Goal: Information Seeking & Learning: Check status

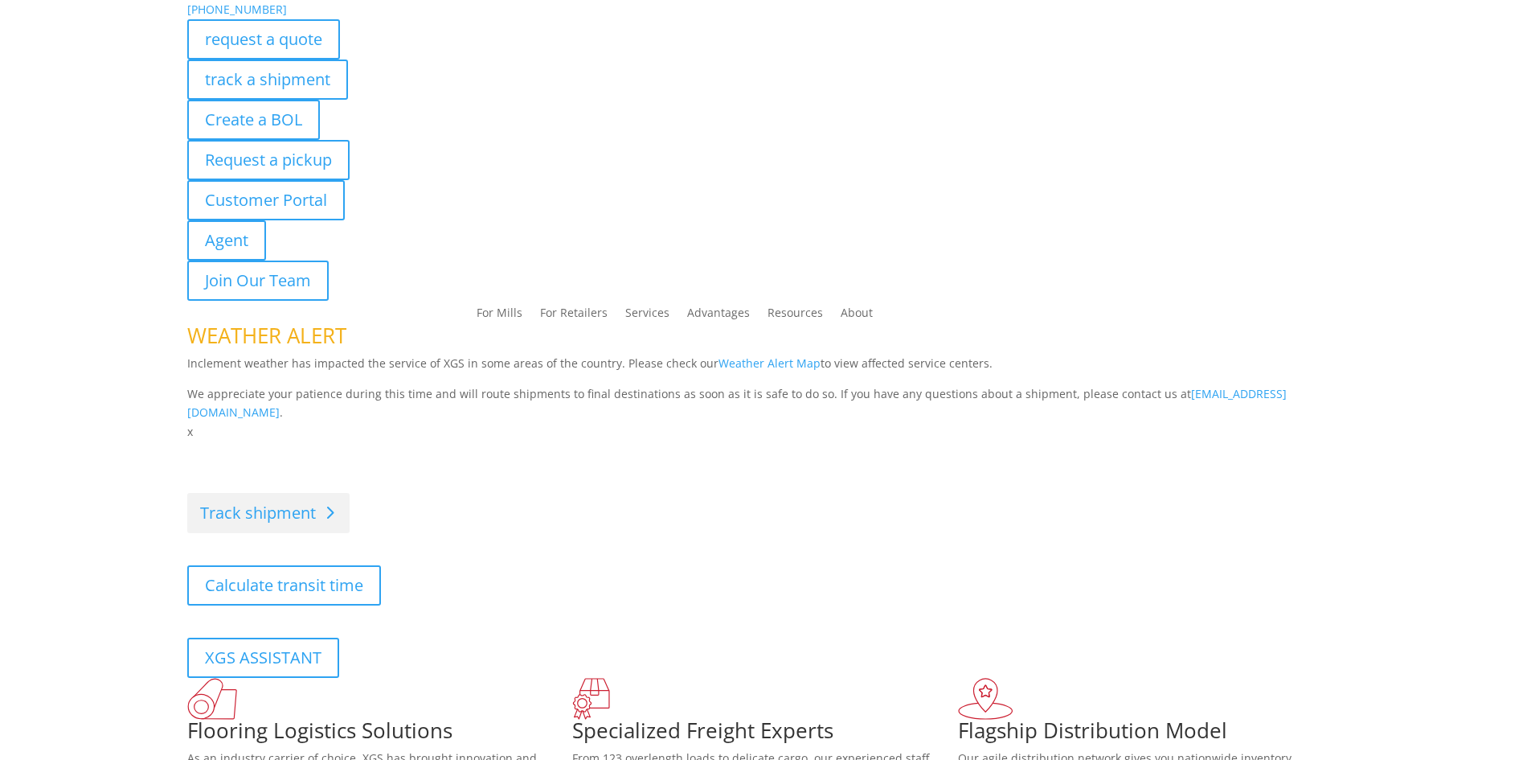
click at [265, 491] on div "Visibility, transparency, and control for your entire supply chain. Track shipm…" at bounding box center [765, 559] width 1157 height 235
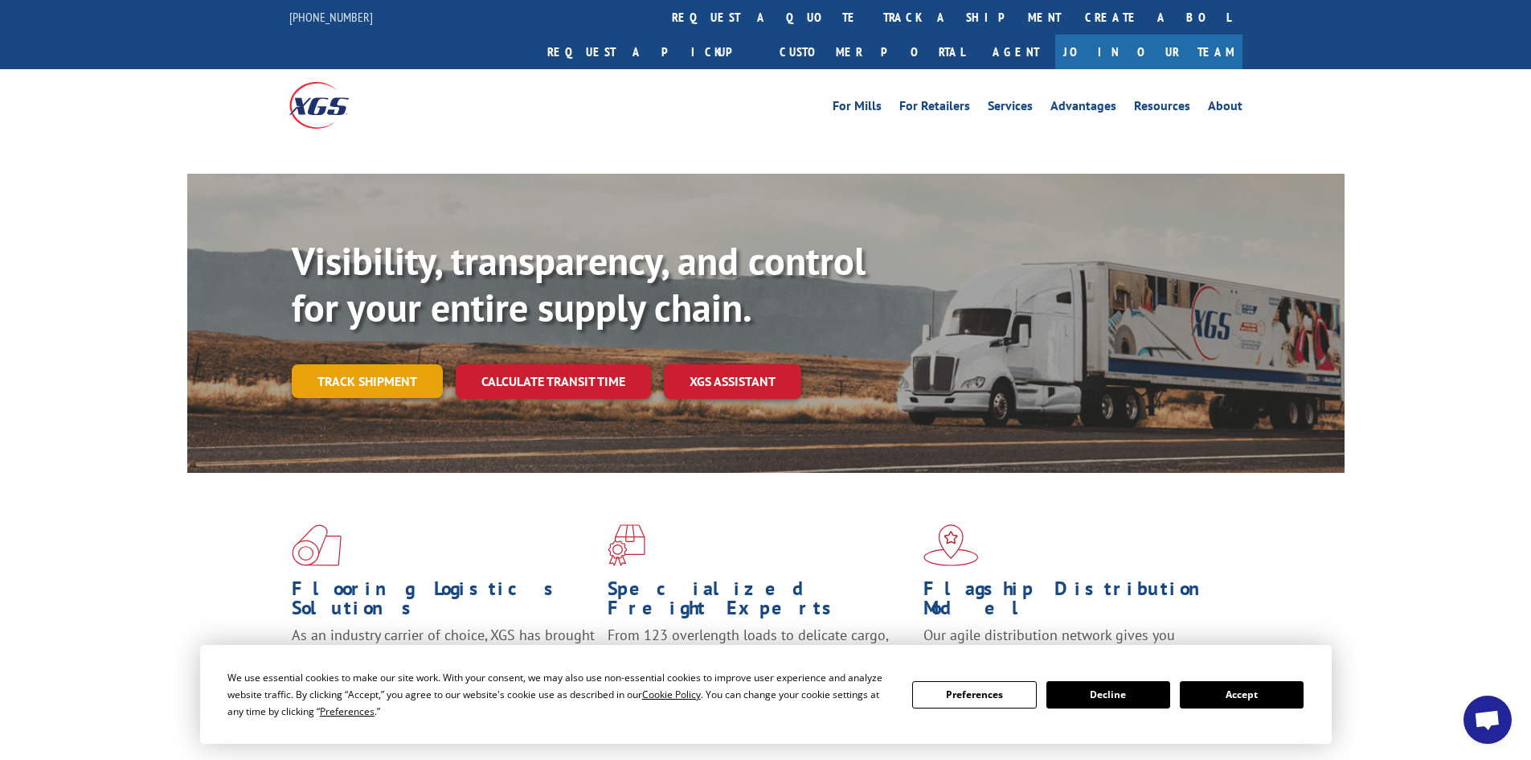
click at [386, 364] on link "Track shipment" at bounding box center [367, 381] width 151 height 34
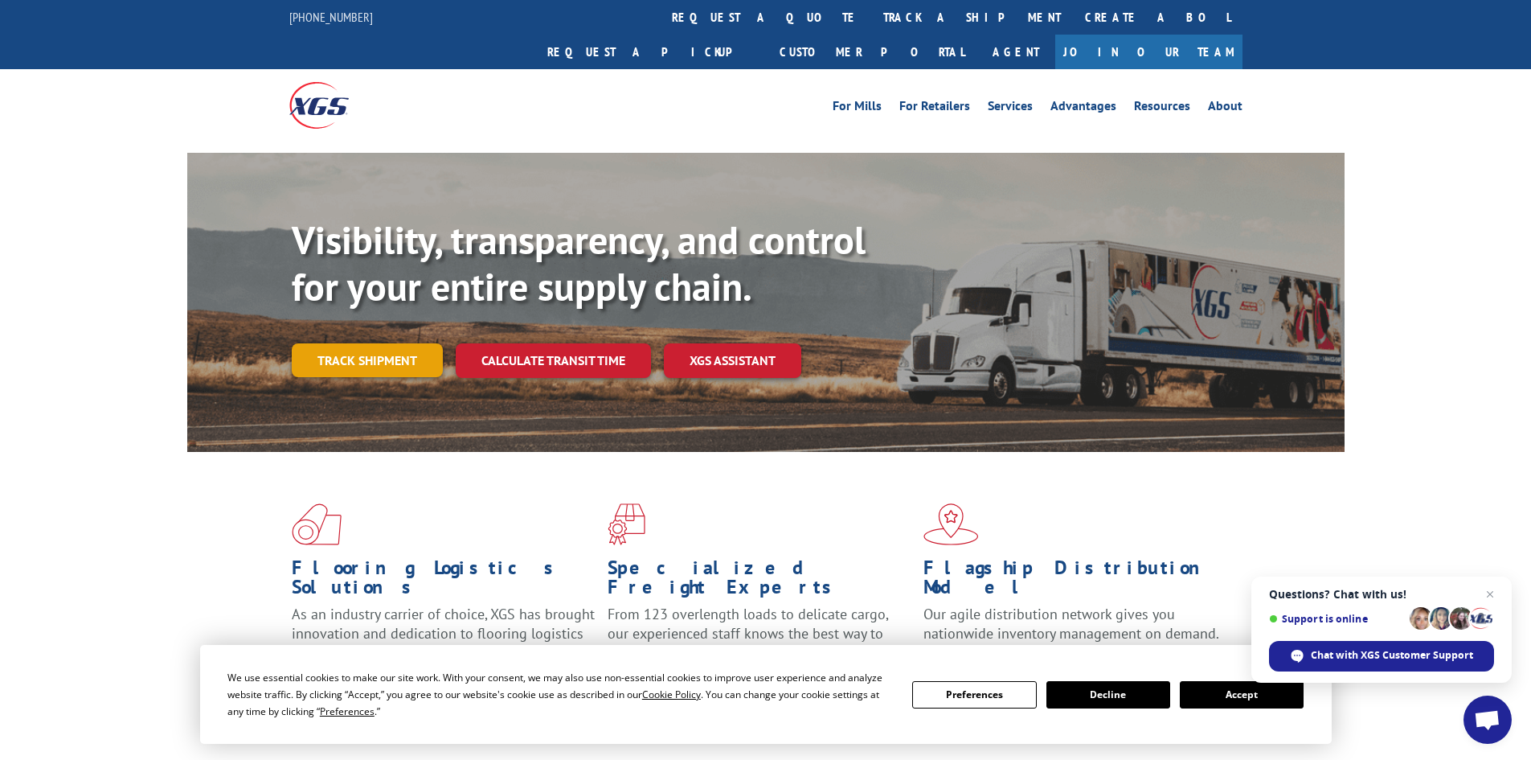
click at [382, 343] on link "Track shipment" at bounding box center [367, 360] width 151 height 34
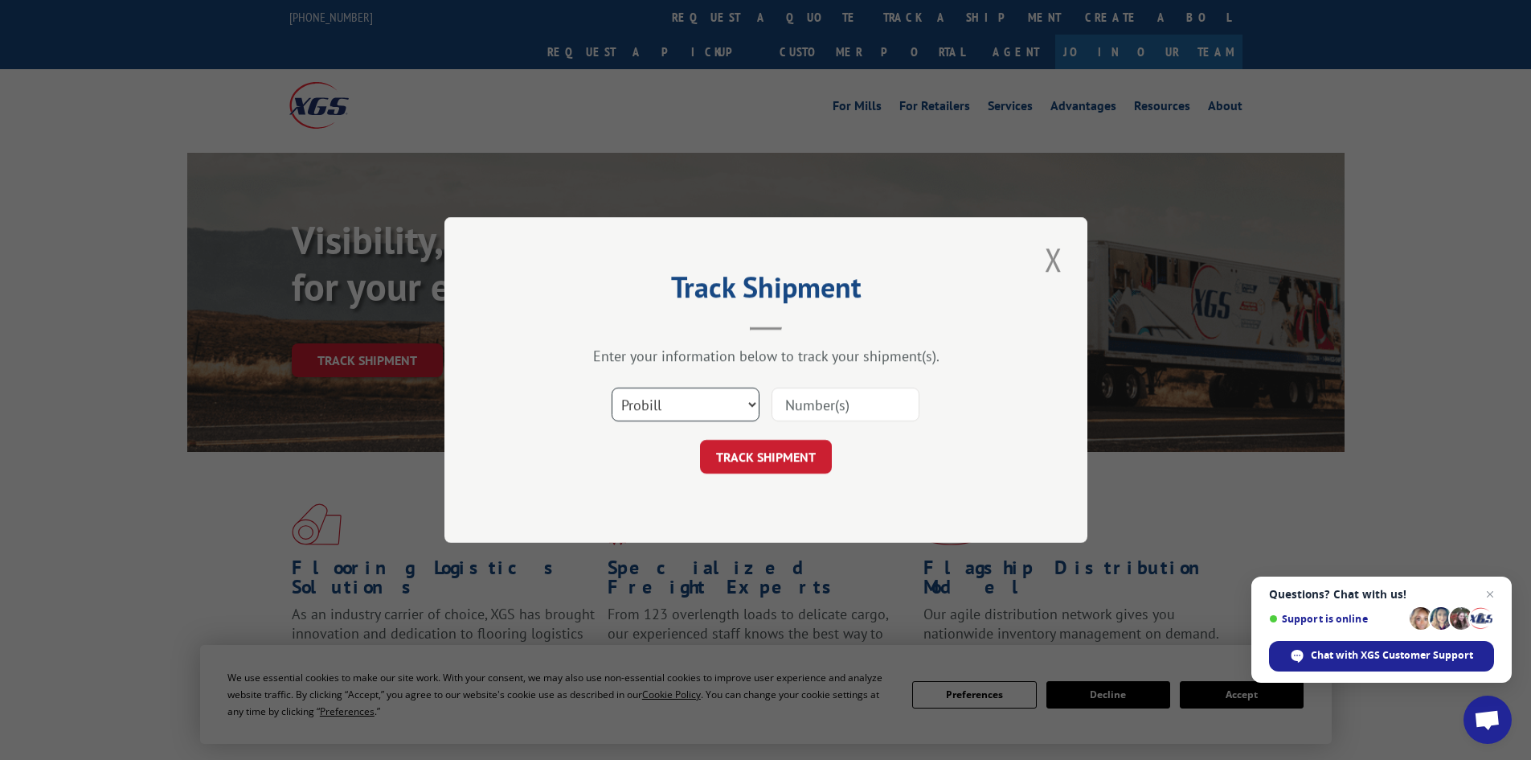
click at [749, 403] on select "Select category... Probill BOL PO" at bounding box center [686, 404] width 148 height 34
select select "bol"
click at [612, 387] on select "Select category... Probill BOL PO" at bounding box center [686, 404] width 148 height 34
click at [871, 406] on input at bounding box center [846, 404] width 148 height 34
type input "13101331"
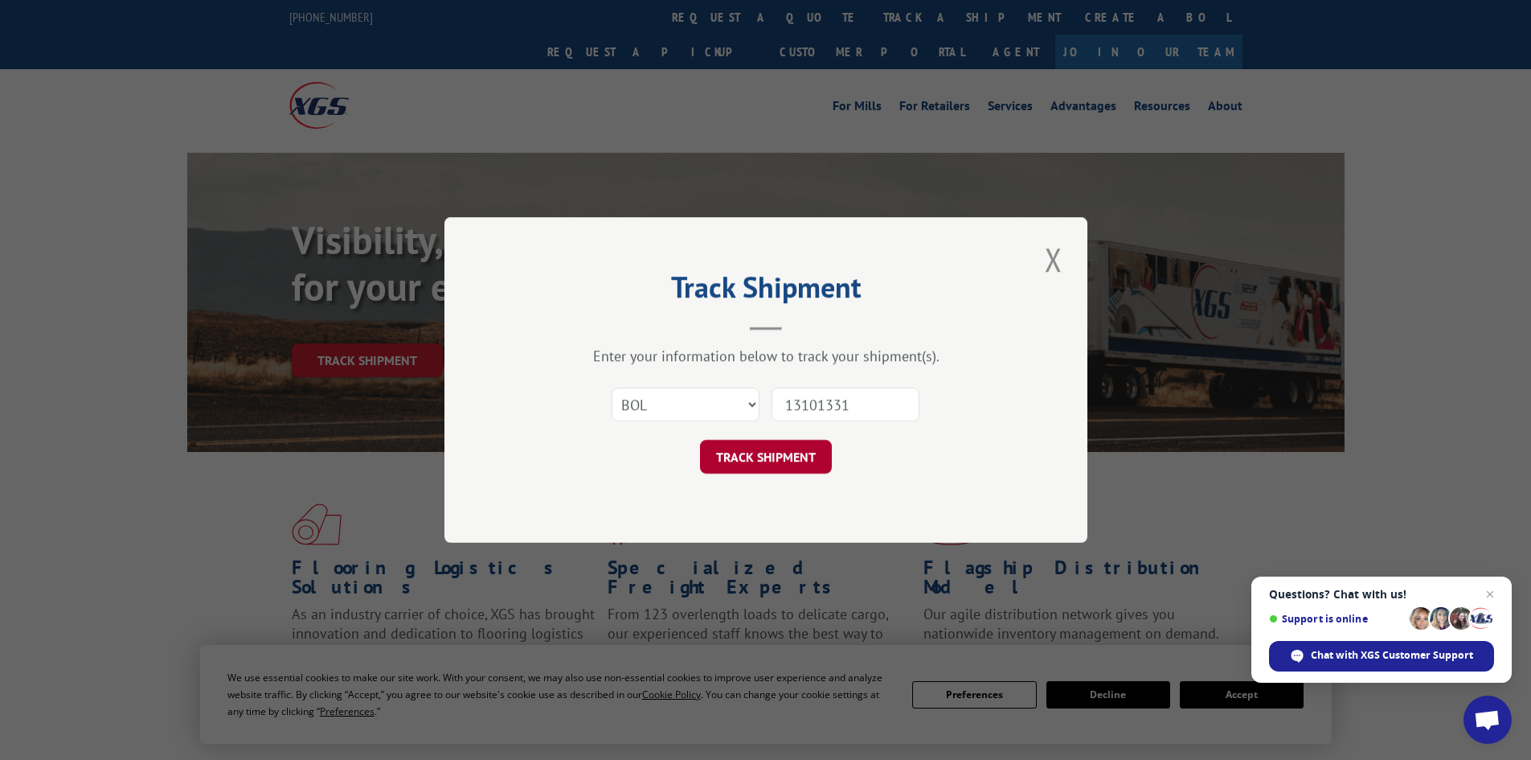
click at [804, 461] on button "TRACK SHIPMENT" at bounding box center [766, 457] width 132 height 34
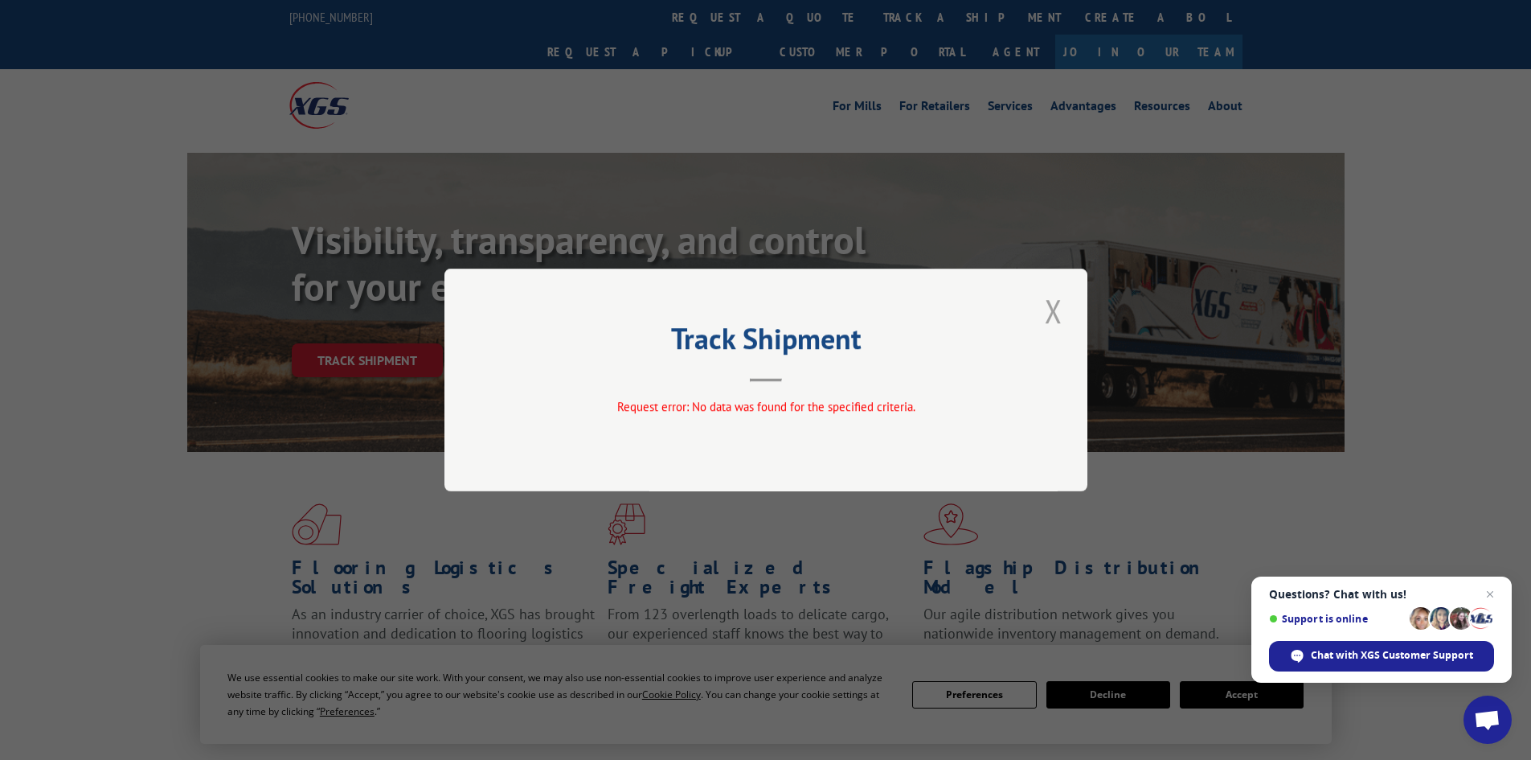
click at [1055, 312] on button "Close modal" at bounding box center [1053, 311] width 27 height 44
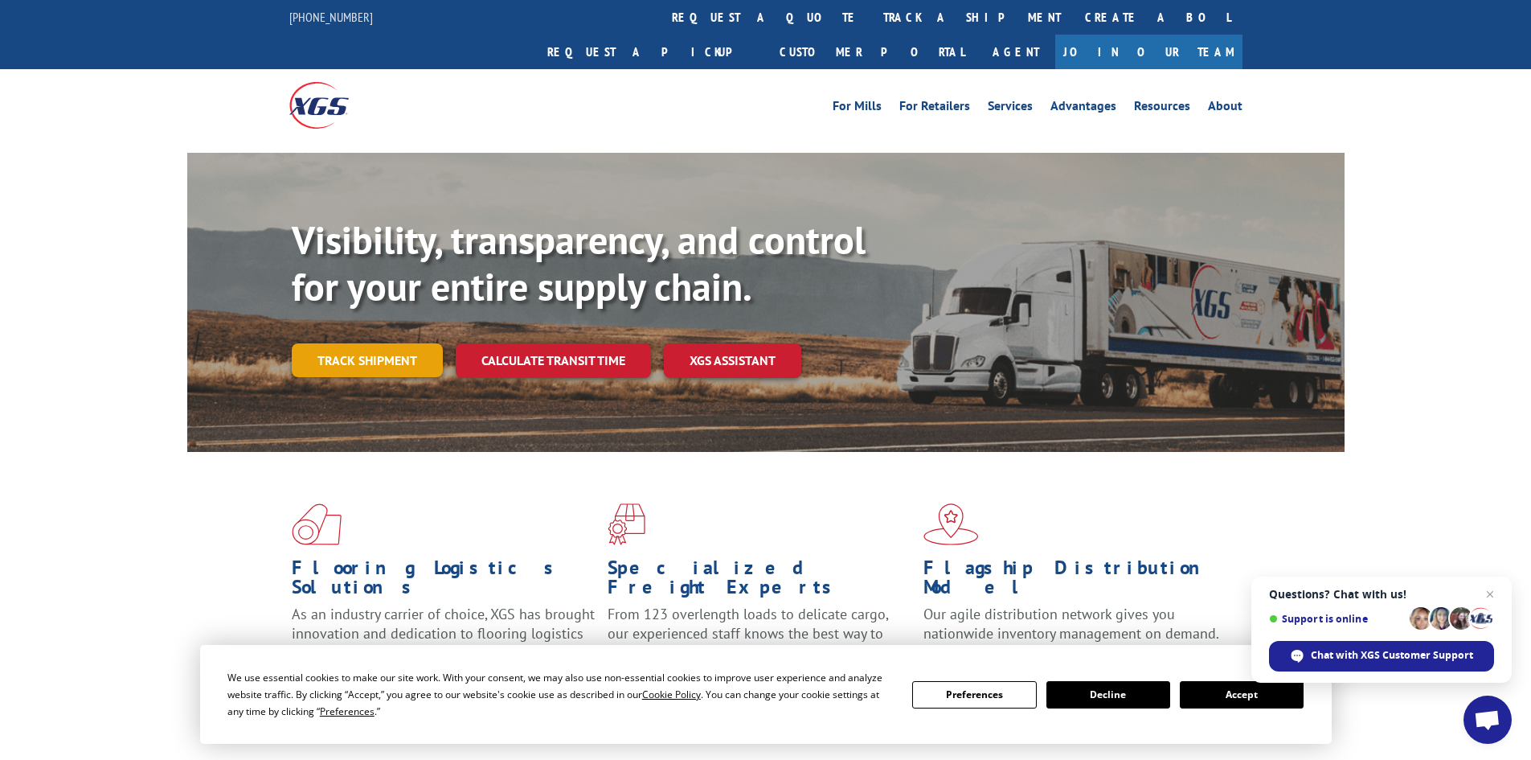
click at [371, 343] on link "Track shipment" at bounding box center [367, 360] width 151 height 34
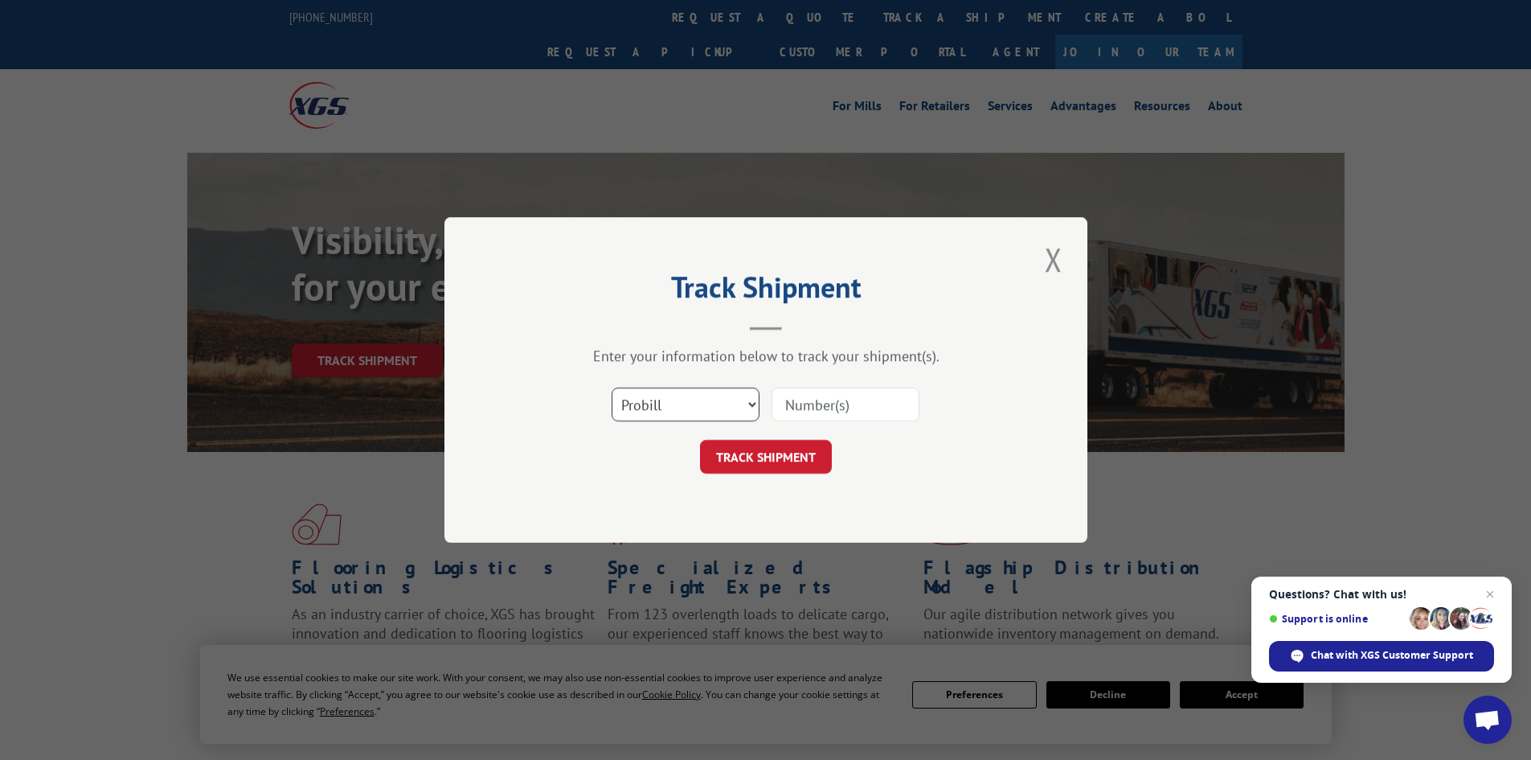
click at [751, 400] on select "Select category... Probill BOL PO" at bounding box center [686, 404] width 148 height 34
select select "bol"
click at [612, 387] on select "Select category... Probill BOL PO" at bounding box center [686, 404] width 148 height 34
click at [866, 407] on input at bounding box center [846, 404] width 148 height 34
type input "151011331"
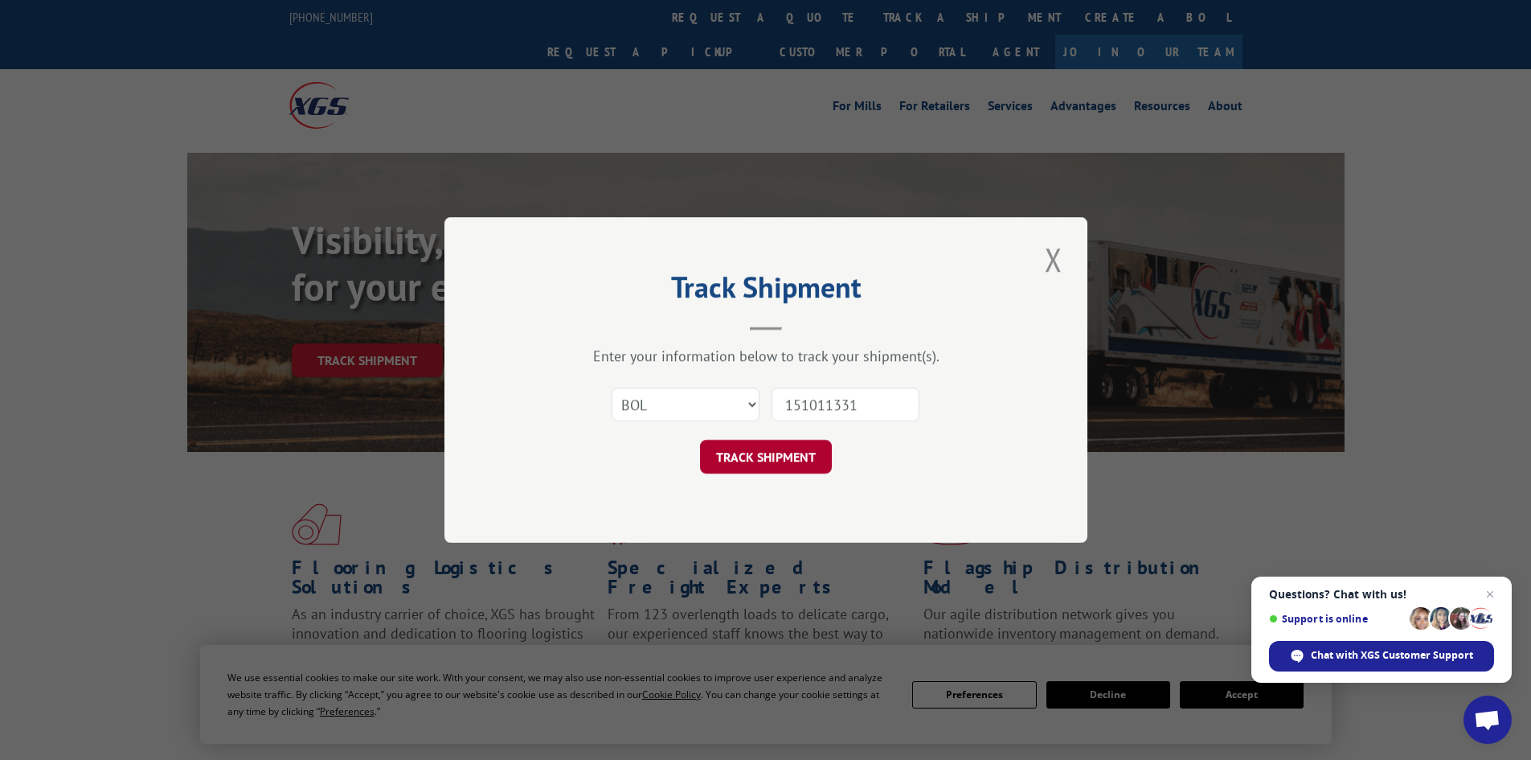
click at [803, 452] on button "TRACK SHIPMENT" at bounding box center [766, 457] width 132 height 34
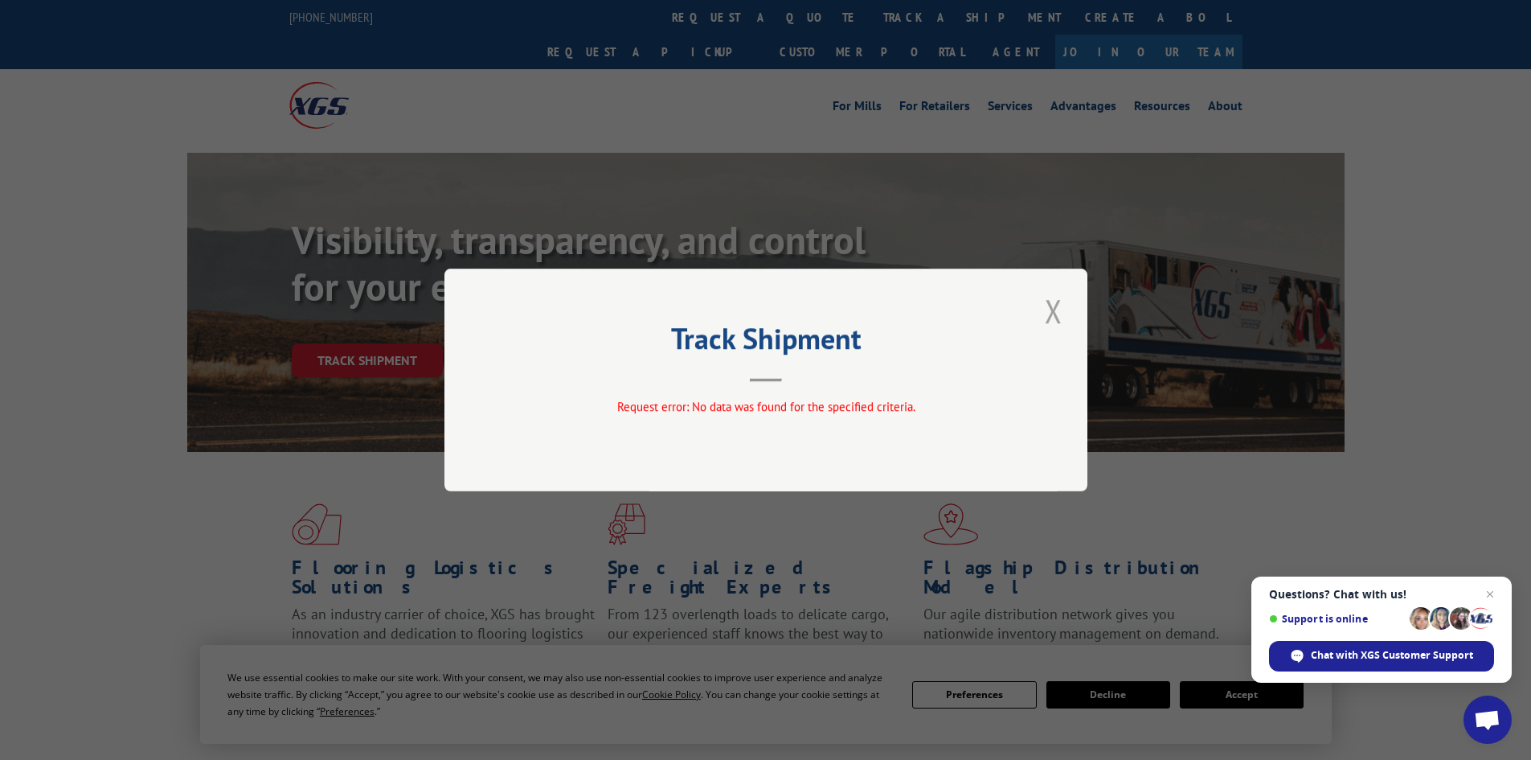
click at [1056, 306] on button "Close modal" at bounding box center [1053, 311] width 27 height 44
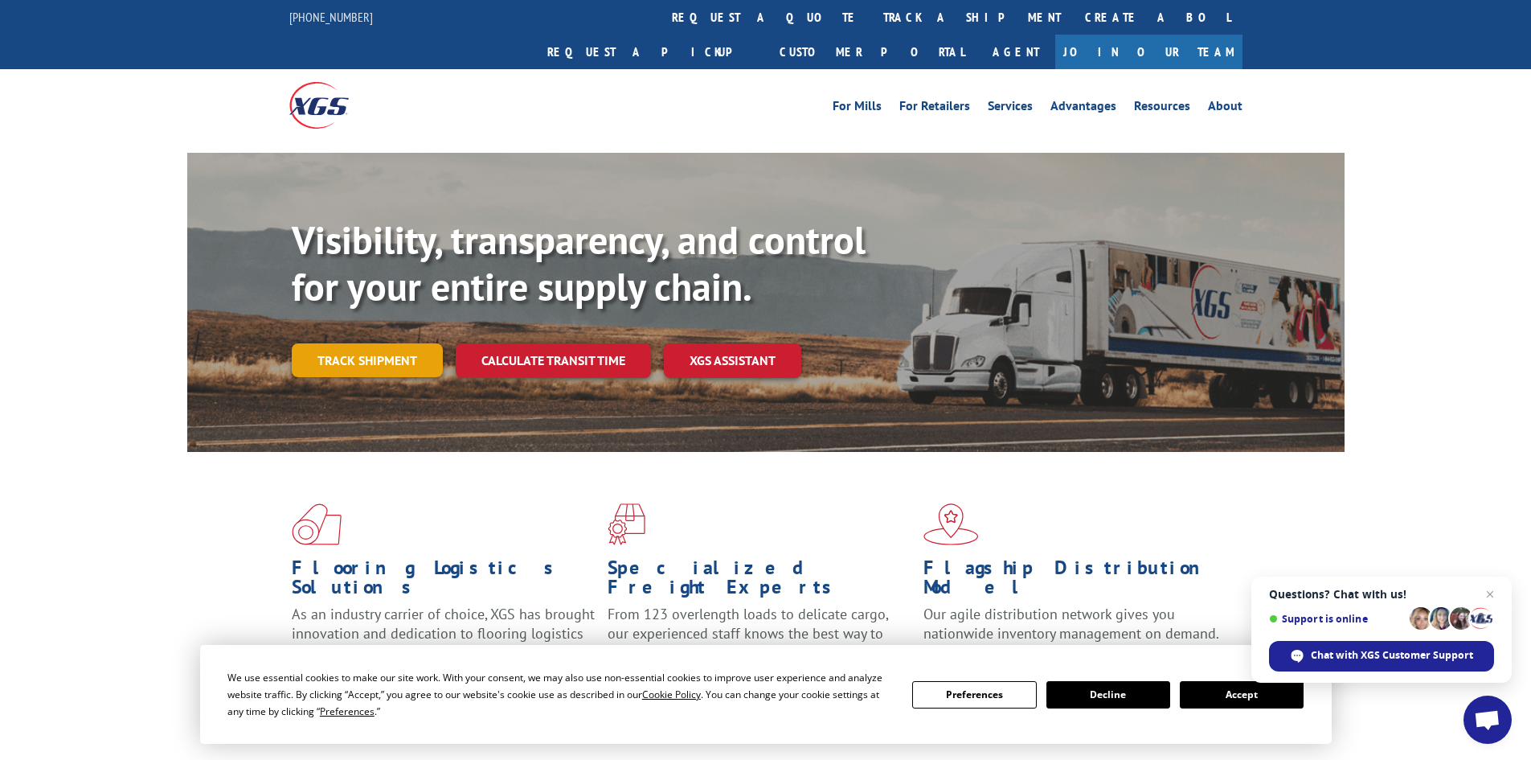
click at [387, 343] on link "Track shipment" at bounding box center [367, 360] width 151 height 34
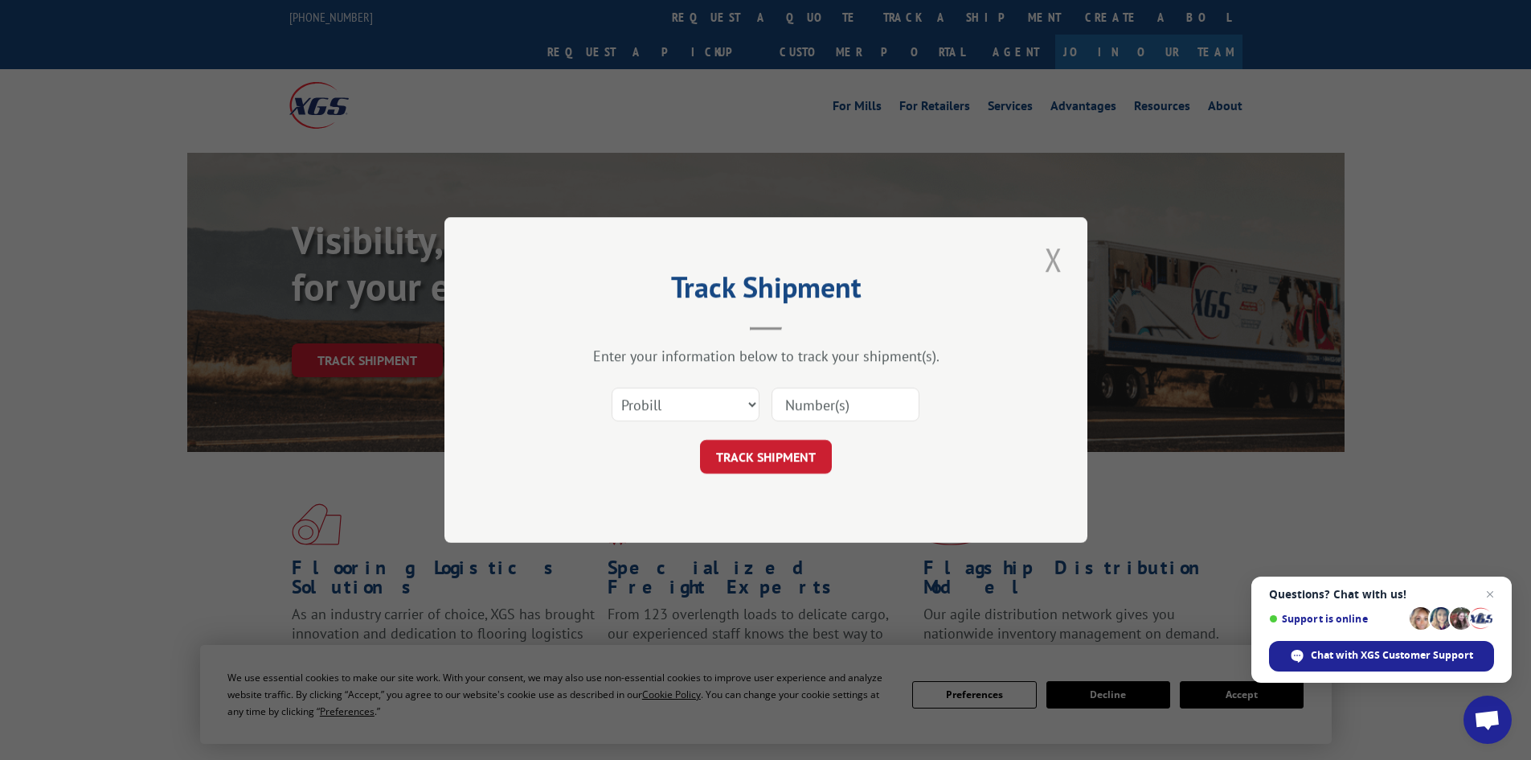
click at [1055, 259] on button "Close modal" at bounding box center [1053, 259] width 27 height 44
